Goal: Share content

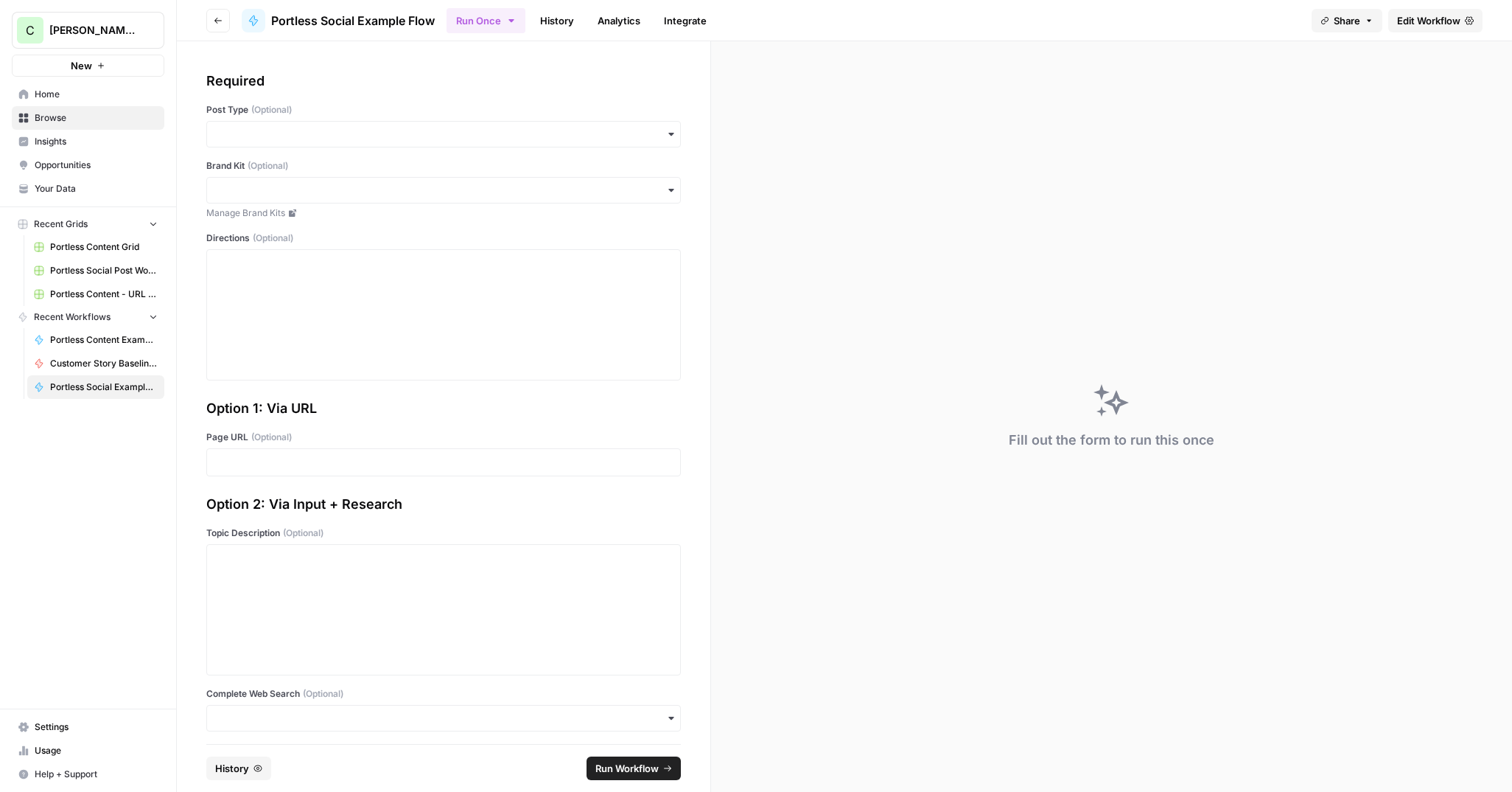
click at [1357, 24] on span "Share" at bounding box center [1347, 20] width 27 height 15
click at [1388, 86] on icon at bounding box center [1393, 91] width 10 height 11
